Goal: Transaction & Acquisition: Purchase product/service

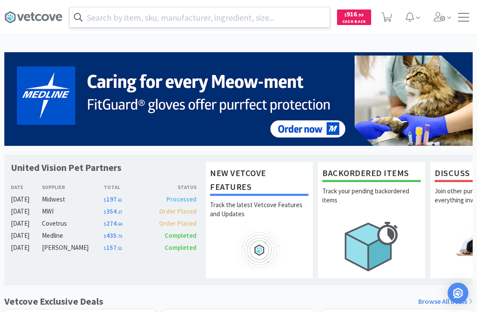
click at [260, 18] on input "text" at bounding box center [200, 17] width 260 height 20
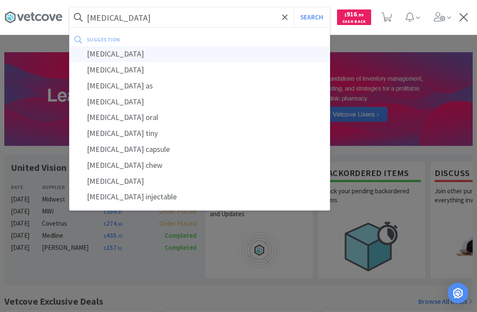
type input "[MEDICAL_DATA]"
click at [140, 53] on div "[MEDICAL_DATA]" at bounding box center [200, 54] width 260 height 16
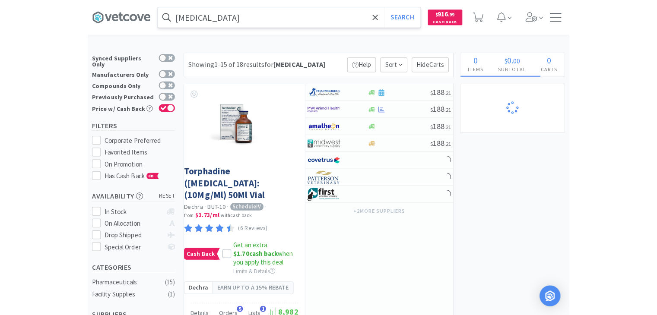
scroll to position [273, 0]
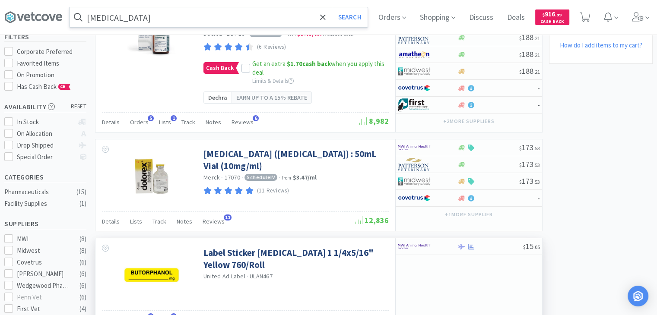
scroll to position [0, 0]
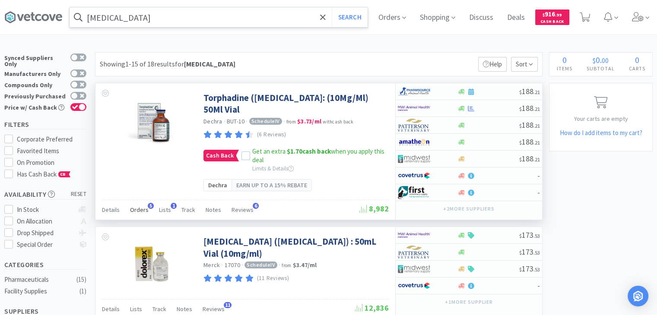
click at [143, 211] on span "Orders" at bounding box center [139, 210] width 19 height 8
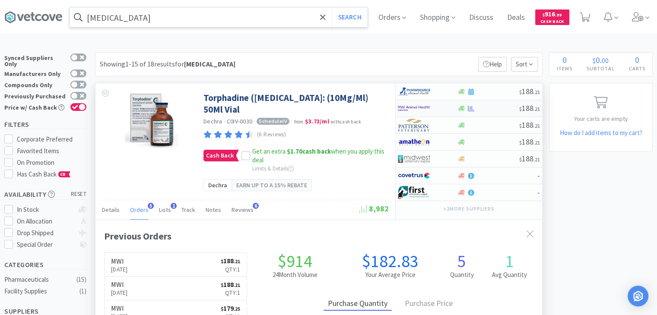
click at [495, 105] on div at bounding box center [488, 108] width 62 height 6
select select "1"
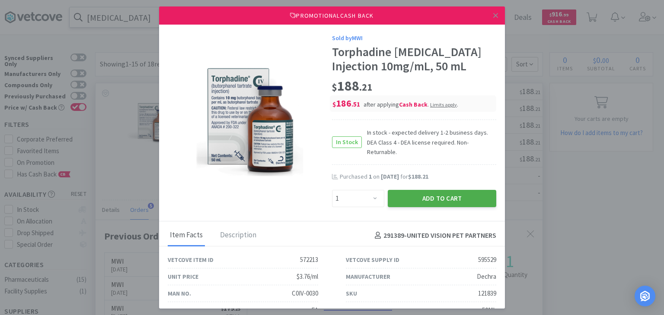
click at [410, 203] on button "Add to Cart" at bounding box center [442, 198] width 108 height 17
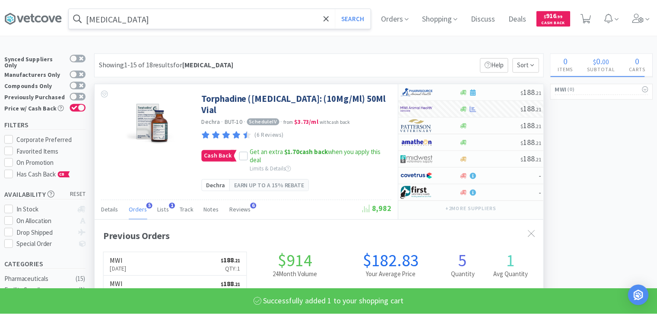
scroll to position [431885, 431660]
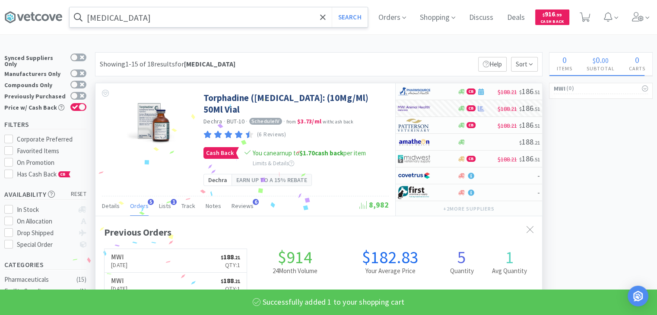
select select "1"
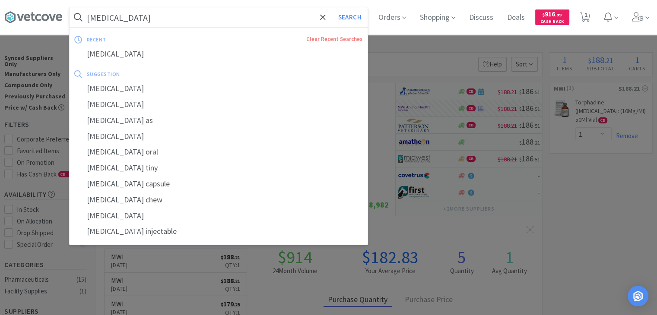
click at [146, 22] on input "[MEDICAL_DATA]" at bounding box center [219, 17] width 298 height 20
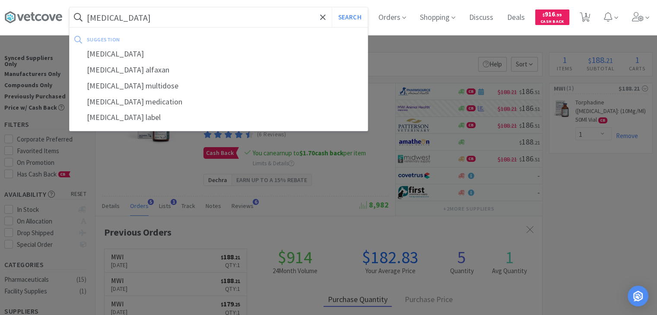
type input "[MEDICAL_DATA]"
click at [332, 7] on button "Search" at bounding box center [350, 17] width 36 height 20
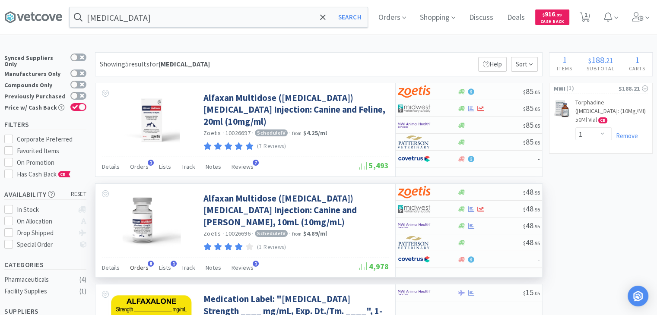
click at [140, 265] on span "Orders" at bounding box center [139, 268] width 19 height 8
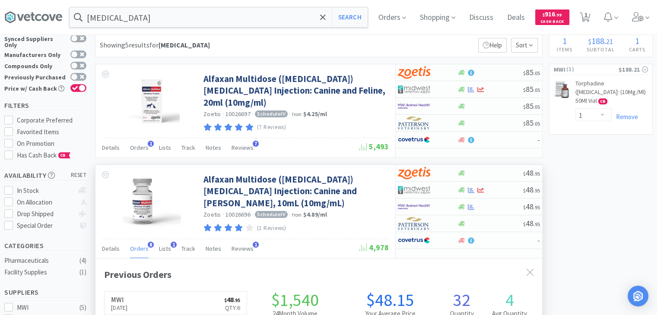
scroll to position [22, 0]
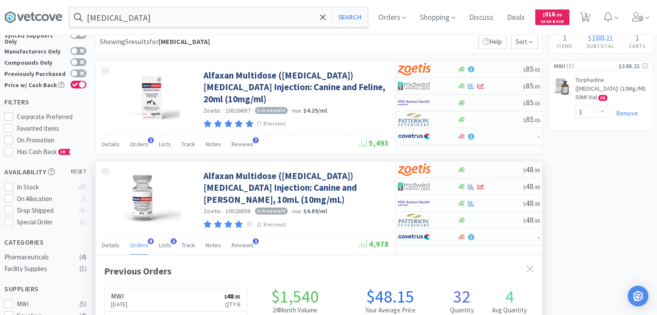
click at [140, 265] on div "Previous Orders" at bounding box center [319, 271] width 430 height 15
click at [201, 166] on div at bounding box center [149, 198] width 108 height 72
click at [138, 147] on div "Orders 1" at bounding box center [139, 145] width 19 height 16
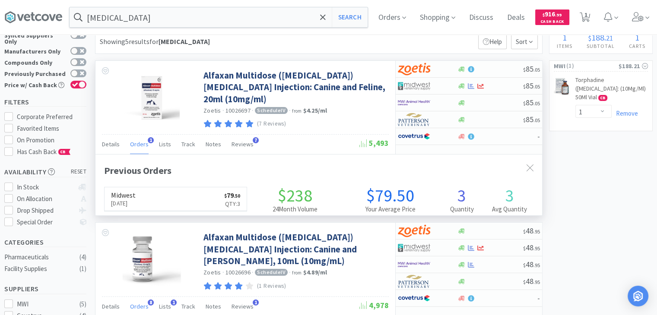
scroll to position [221, 447]
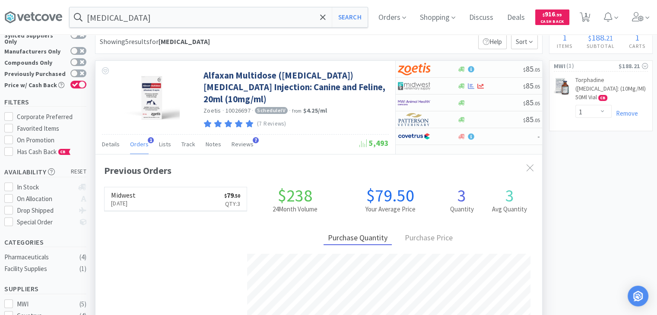
click at [138, 147] on div "Orders 1" at bounding box center [139, 145] width 19 height 16
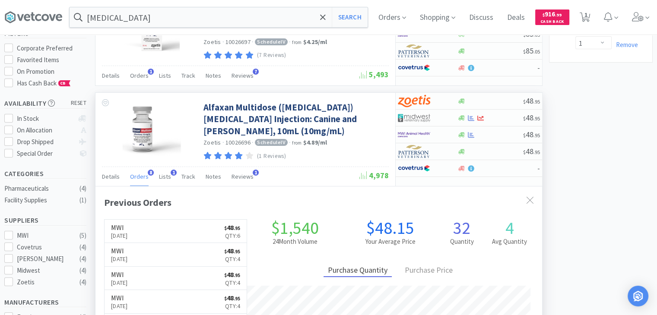
scroll to position [85, 0]
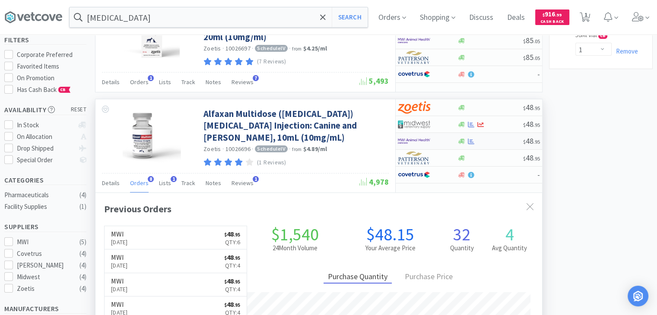
click at [502, 138] on div at bounding box center [490, 141] width 66 height 6
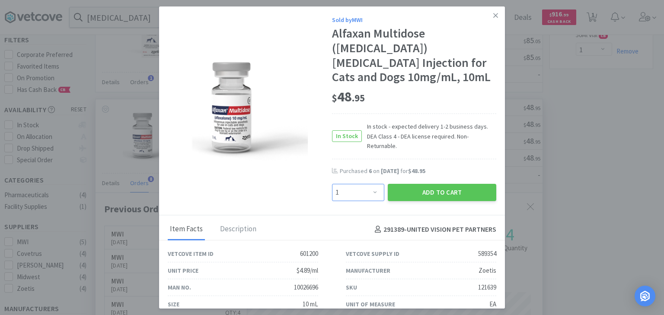
click at [372, 184] on select "Enter Quantity 1 2 3 4 5 6 7 8 9 10 11 12 13 14 15 16 17 18 19 20 Enter Quantity" at bounding box center [358, 192] width 52 height 17
select select "6"
click at [332, 184] on select "Enter Quantity 1 2 3 4 5 6 7 8 9 10 11 12 13 14 15 16 17 18 19 20 Enter Quantity" at bounding box center [358, 192] width 52 height 17
click at [434, 184] on button "Add to Cart" at bounding box center [442, 192] width 108 height 17
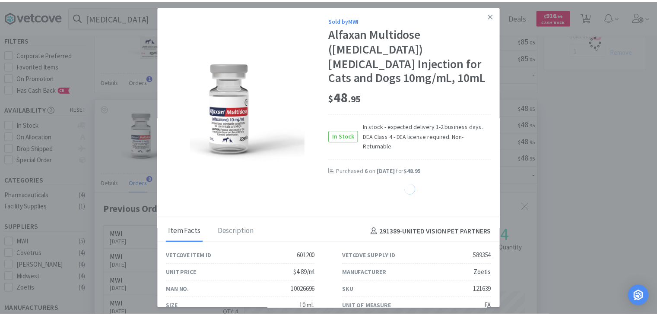
scroll to position [431877, 431660]
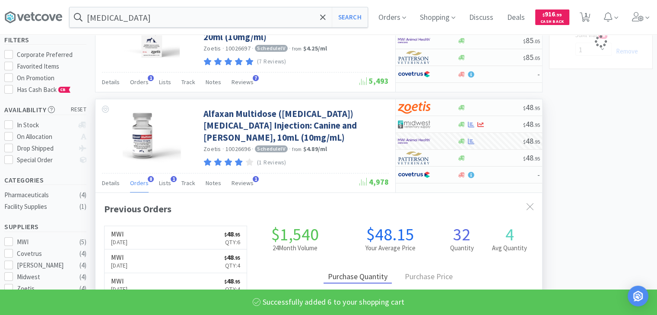
select select "6"
select select "1"
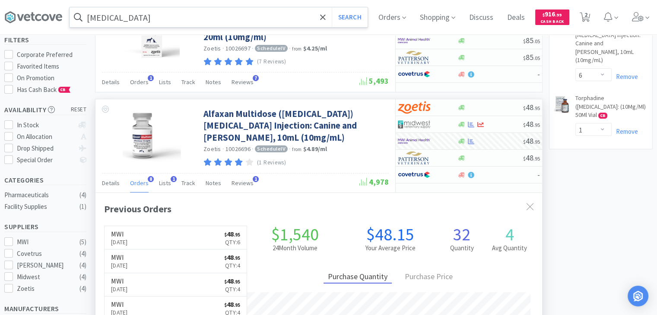
click at [161, 17] on input "[MEDICAL_DATA]" at bounding box center [219, 17] width 298 height 20
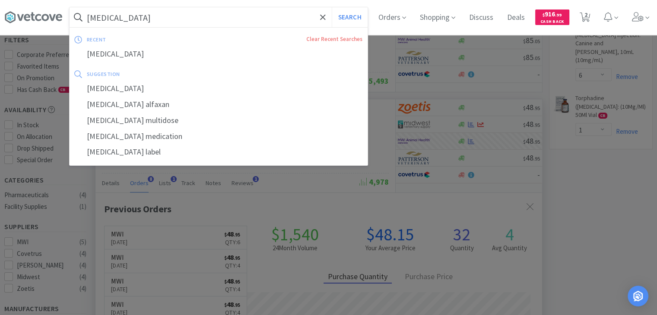
click at [161, 17] on input "[MEDICAL_DATA]" at bounding box center [219, 17] width 298 height 20
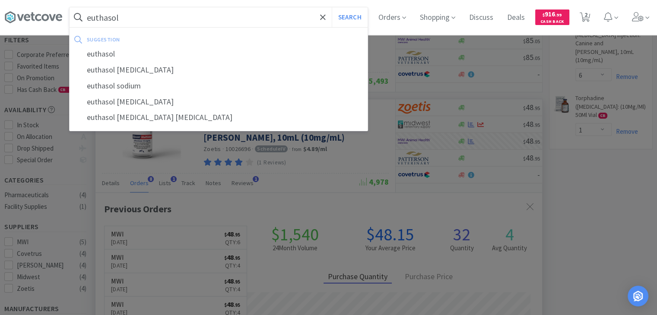
type input "euthasol"
click at [332, 7] on button "Search" at bounding box center [350, 17] width 36 height 20
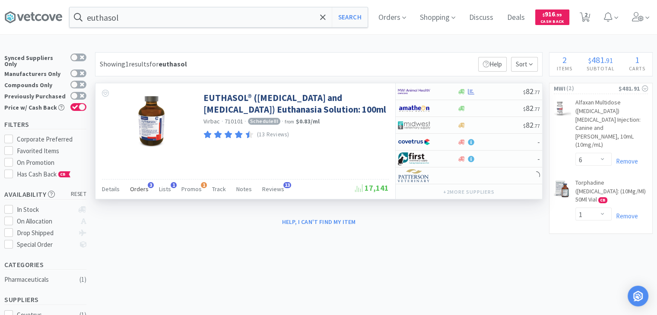
click at [141, 187] on span "Orders" at bounding box center [139, 189] width 19 height 8
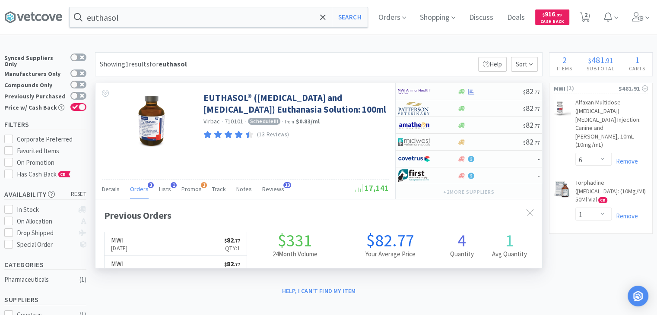
scroll to position [221, 447]
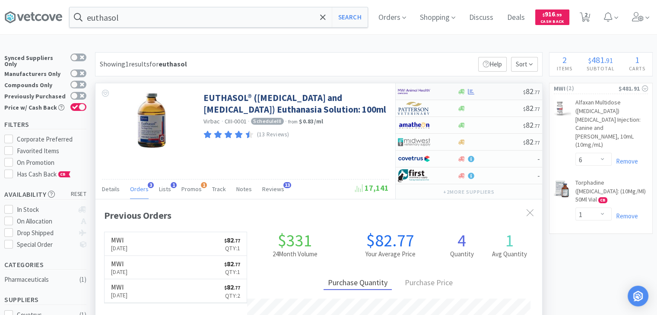
click at [445, 93] on div at bounding box center [422, 91] width 48 height 15
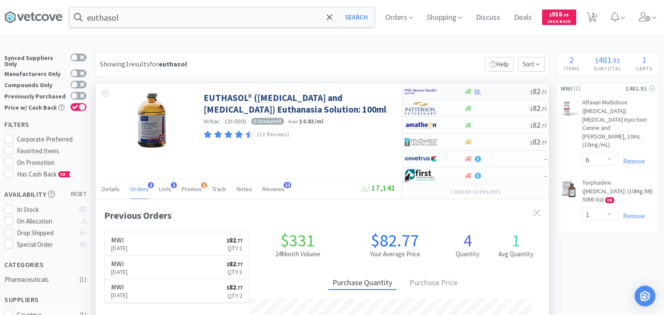
select select "1"
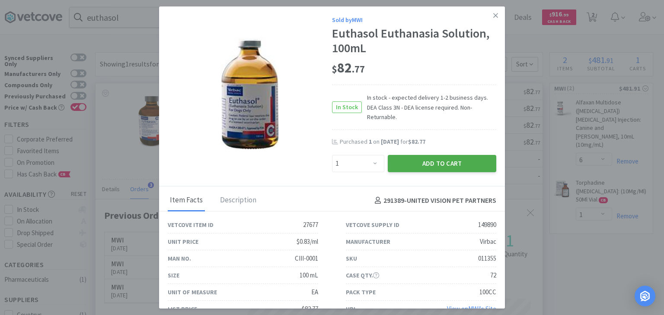
click at [420, 157] on button "Add to Cart" at bounding box center [442, 163] width 108 height 17
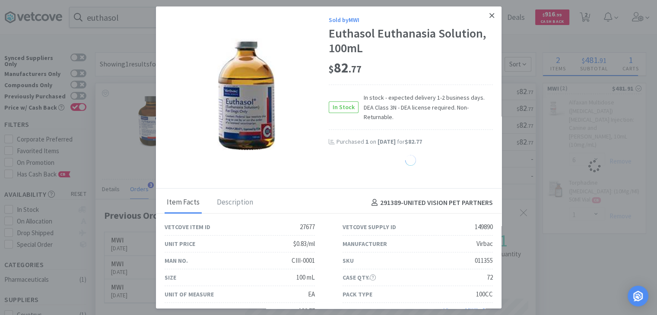
scroll to position [431885, 431660]
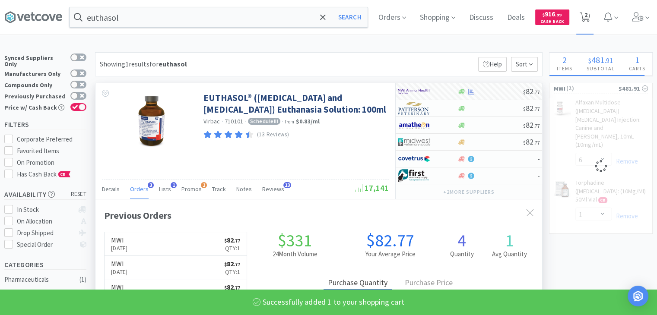
select select "1"
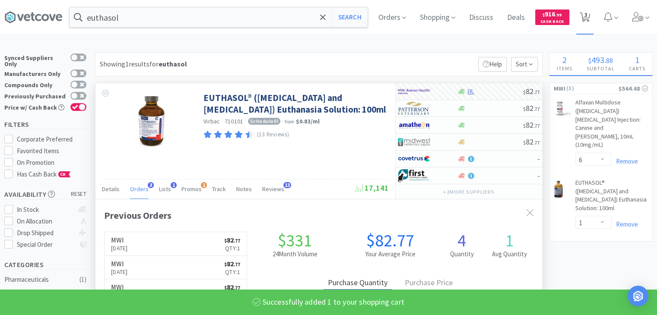
click at [580, 18] on icon at bounding box center [585, 18] width 11 height 10
select select "6"
select select "1"
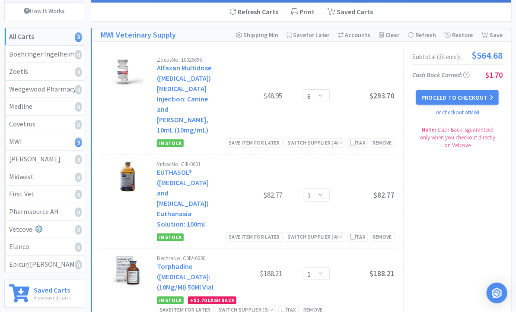
scroll to position [78, 0]
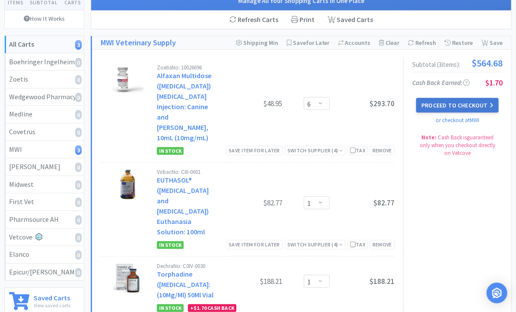
click at [429, 104] on button "Proceed to Checkout" at bounding box center [457, 105] width 82 height 15
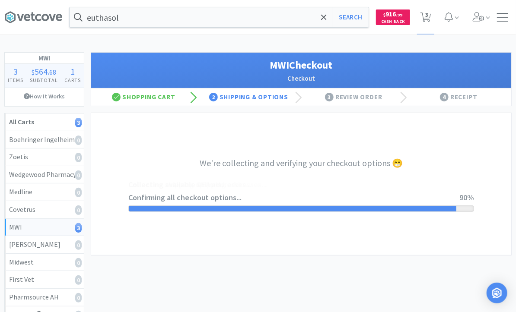
select select "STD_"
select select "FX9"
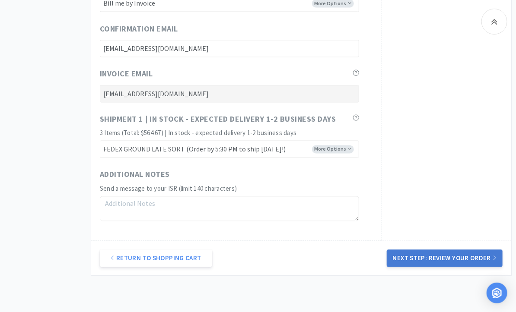
click at [405, 257] on button "Next Step: Review Your Order" at bounding box center [445, 258] width 116 height 17
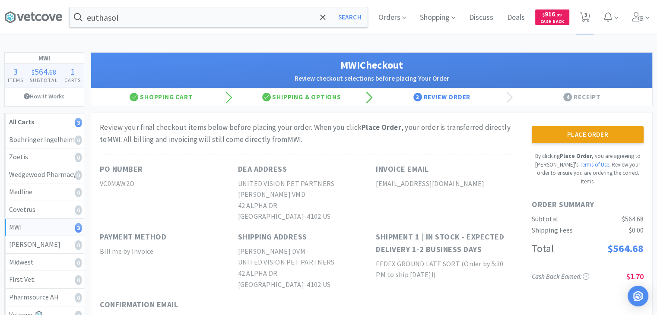
scroll to position [47, 0]
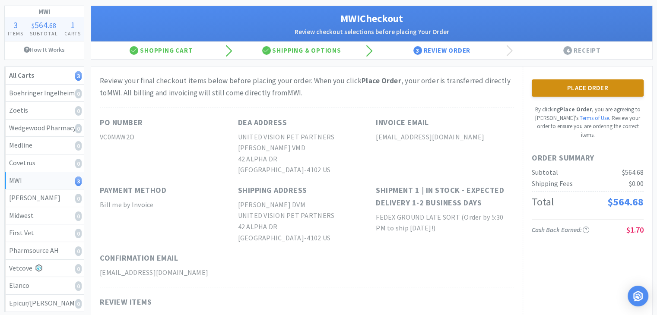
click at [580, 87] on button "Place Order" at bounding box center [588, 88] width 112 height 17
